Goal: Feedback & Contribution: Submit feedback/report problem

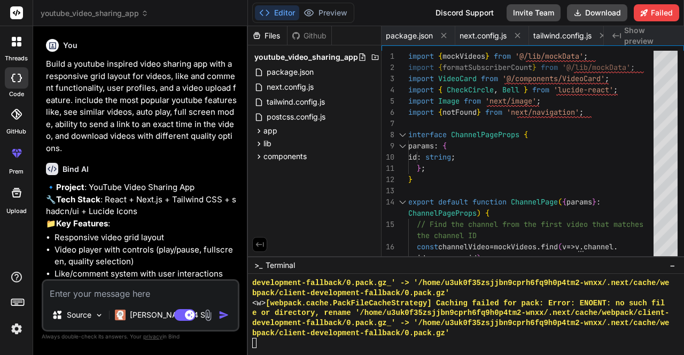
scroll to position [1007, 0]
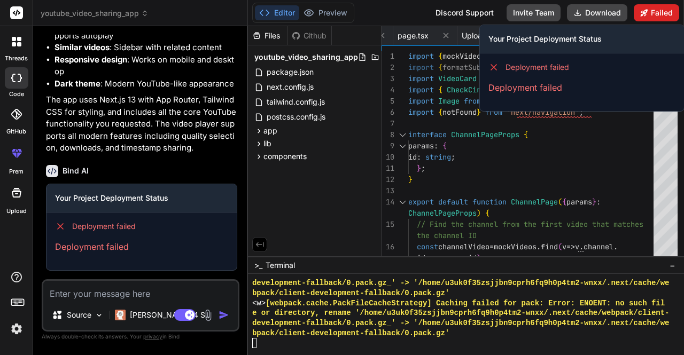
click at [652, 14] on button "Failed" at bounding box center [655, 12] width 45 height 17
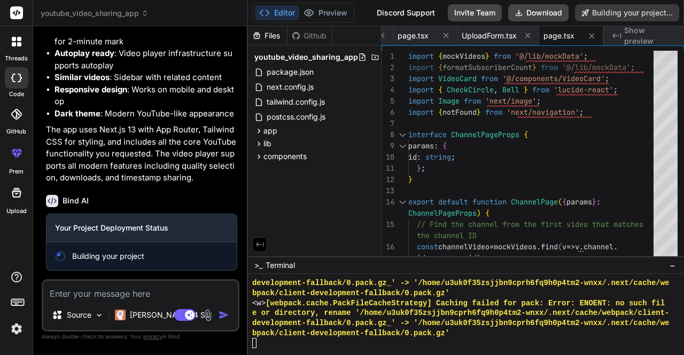
type textarea "x"
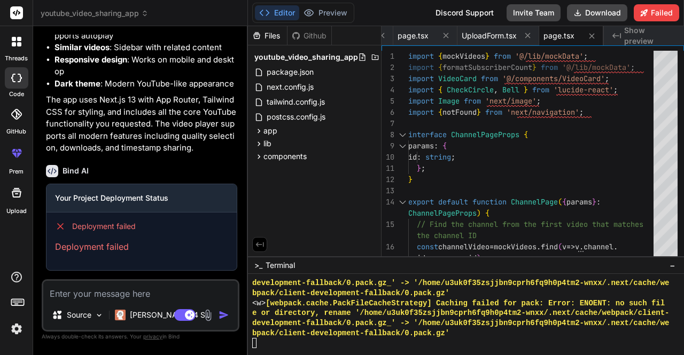
scroll to position [1732, 0]
click at [592, 35] on icon at bounding box center [591, 36] width 9 height 9
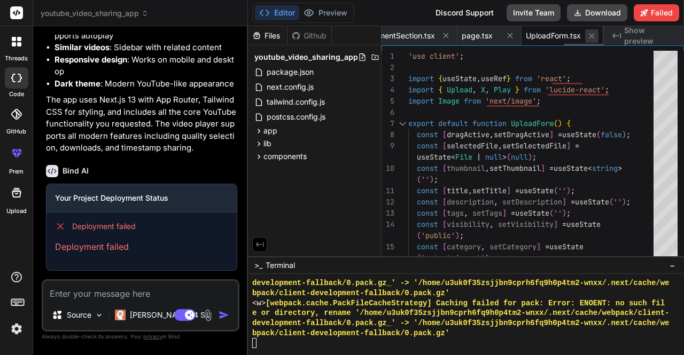
click at [589, 34] on icon at bounding box center [591, 36] width 9 height 9
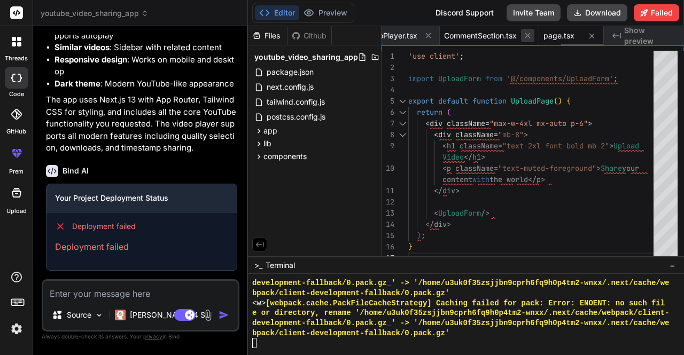
click at [523, 34] on icon at bounding box center [527, 35] width 9 height 9
click at [442, 34] on icon at bounding box center [446, 35] width 9 height 9
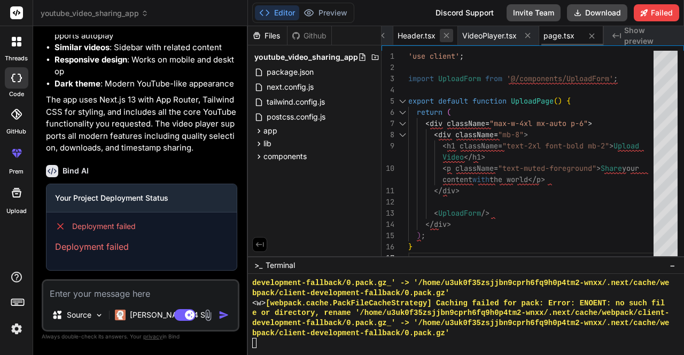
click at [442, 34] on icon at bounding box center [446, 35] width 9 height 9
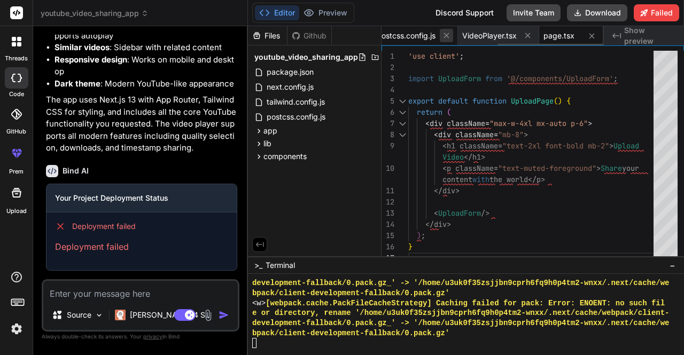
click at [442, 34] on icon at bounding box center [446, 35] width 9 height 9
click at [442, 34] on icon at bounding box center [445, 35] width 9 height 9
click at [442, 34] on icon at bounding box center [446, 35] width 9 height 9
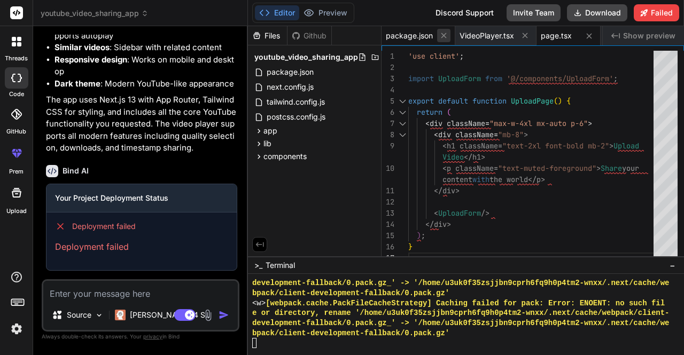
click at [442, 34] on icon at bounding box center [443, 35] width 5 height 5
click at [442, 34] on div "VideoPlayer.tsx" at bounding box center [421, 35] width 81 height 19
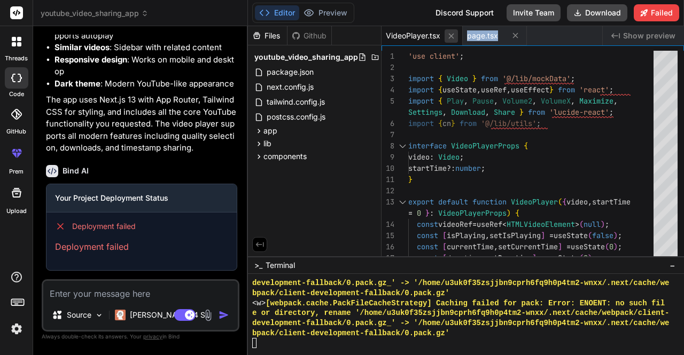
click at [449, 34] on icon at bounding box center [450, 35] width 5 height 5
type textarea "<p className="text-muted-foreground">Share your content with the world</p> </di…"
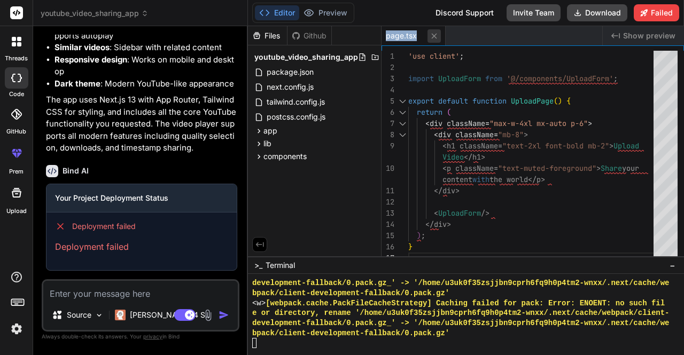
click at [436, 36] on icon at bounding box center [433, 36] width 9 height 9
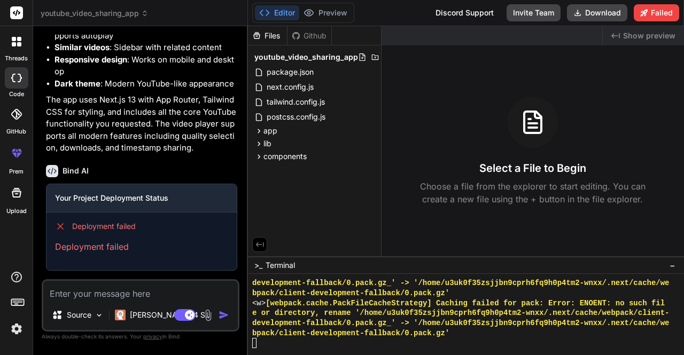
click at [644, 34] on span "Show preview" at bounding box center [649, 35] width 52 height 11
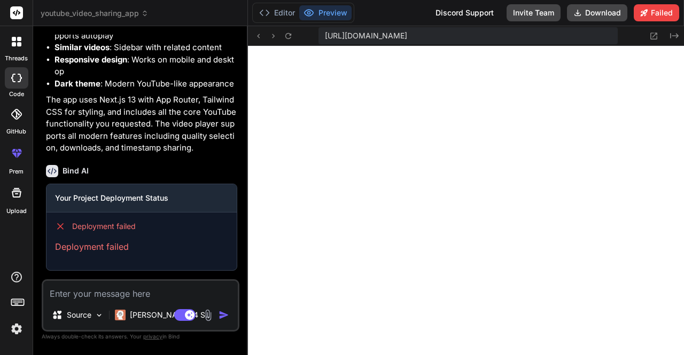
click at [123, 13] on span "youtube_video_sharing_app" at bounding box center [95, 13] width 108 height 11
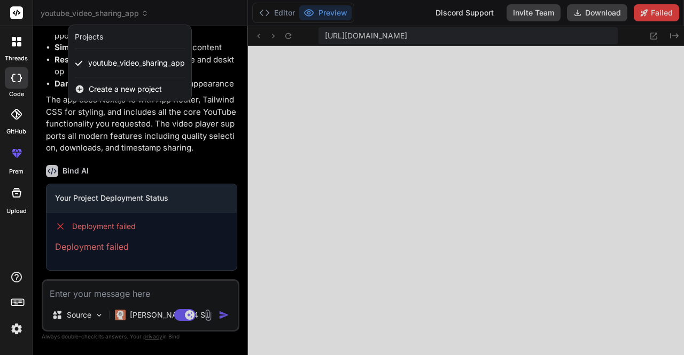
click at [213, 72] on div at bounding box center [342, 177] width 684 height 355
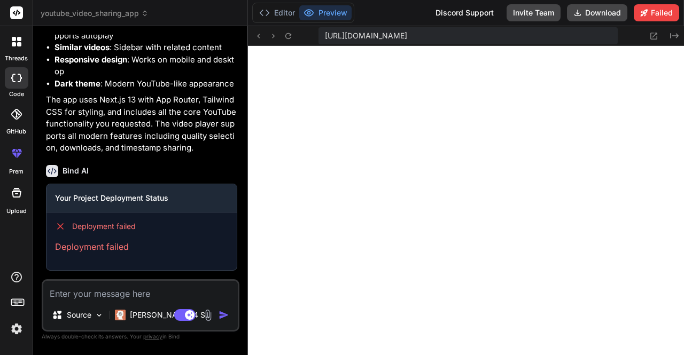
click at [243, 81] on div "Bind AI Web Search Created with Pixso. Code Generator You Build a youtube inspi…" at bounding box center [140, 190] width 215 height 328
click at [287, 16] on button "Editor" at bounding box center [277, 12] width 44 height 15
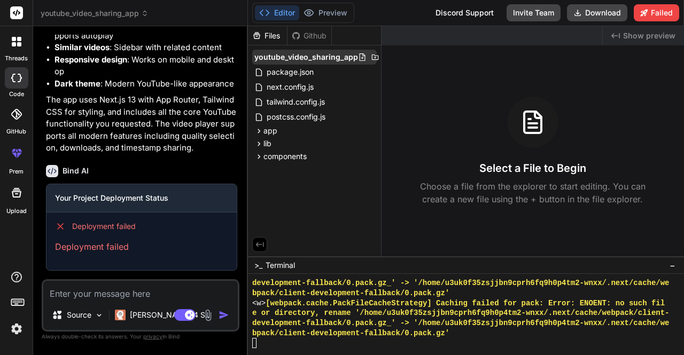
click at [324, 57] on span "youtube_video_sharing_app" at bounding box center [306, 57] width 104 height 11
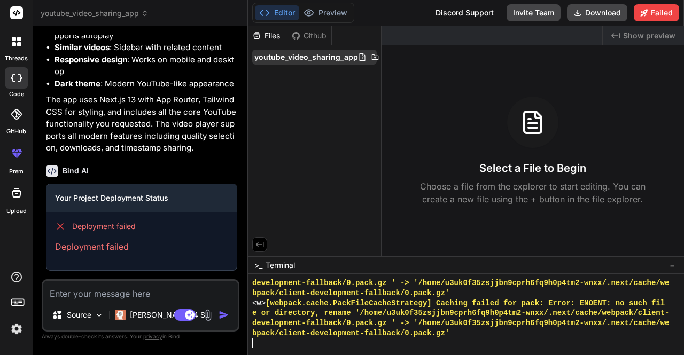
click at [324, 57] on span "youtube_video_sharing_app" at bounding box center [306, 57] width 104 height 11
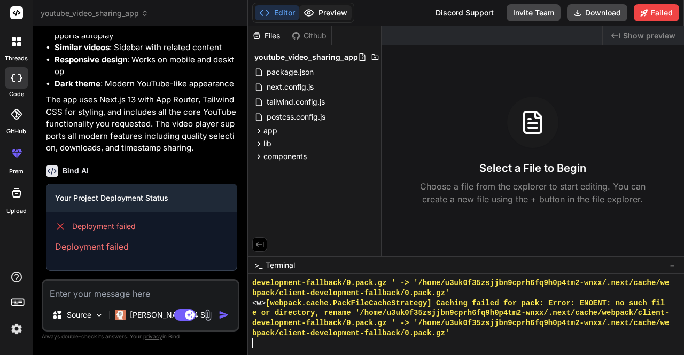
click at [328, 13] on button "Preview" at bounding box center [325, 12] width 52 height 15
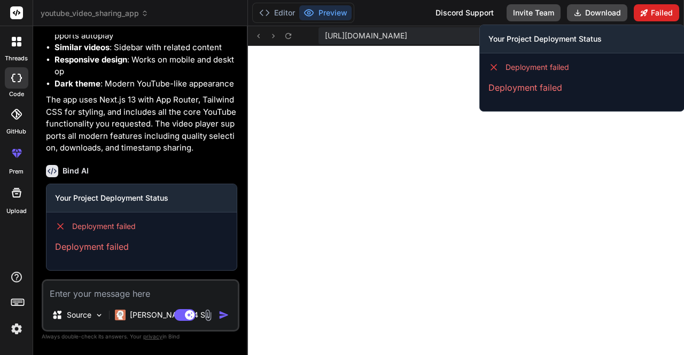
click at [657, 11] on button "Failed" at bounding box center [655, 12] width 45 height 17
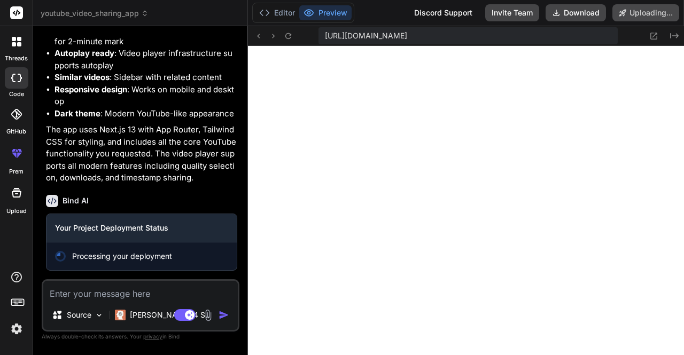
scroll to position [1702, 0]
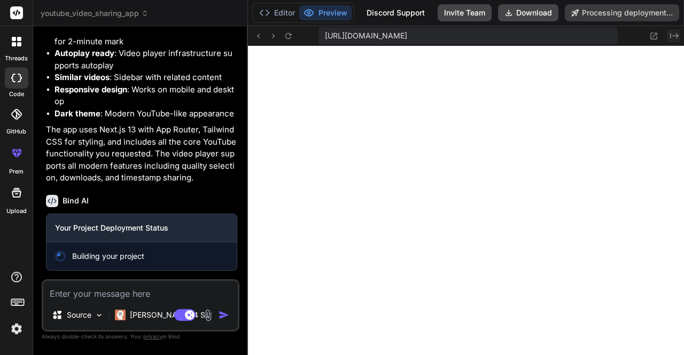
type textarea "x"
click at [675, 36] on icon "Created with Pixso." at bounding box center [674, 36] width 9 height 9
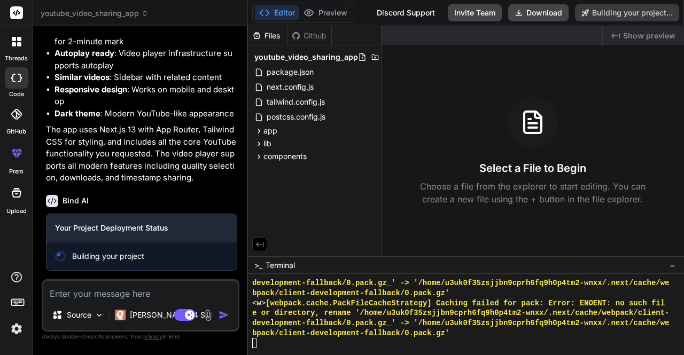
click at [675, 36] on div "Created with Pixso. Show preview" at bounding box center [643, 35] width 81 height 19
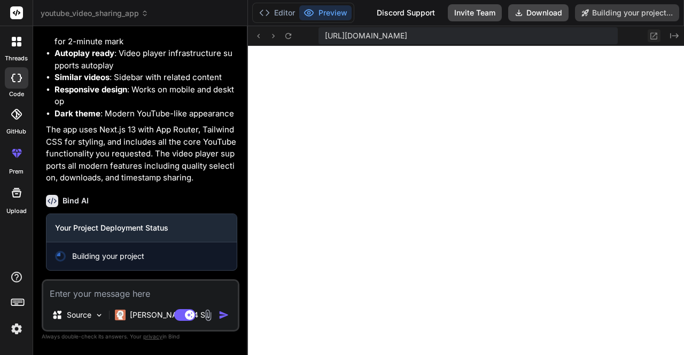
click at [655, 36] on icon at bounding box center [653, 36] width 9 height 9
